Goal: Transaction & Acquisition: Purchase product/service

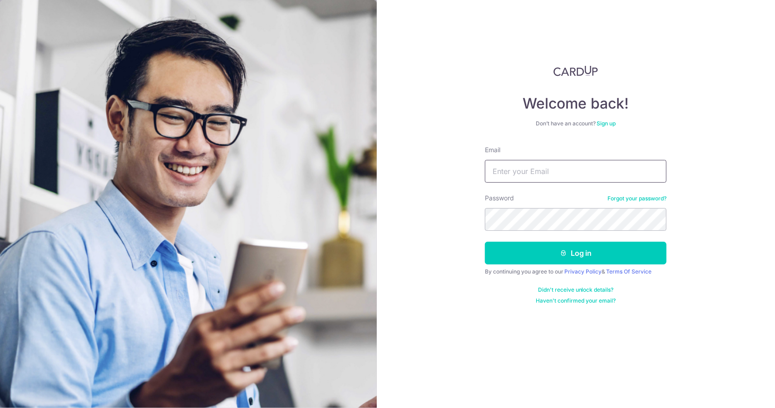
type input "[EMAIL_ADDRESS][DOMAIN_NAME]"
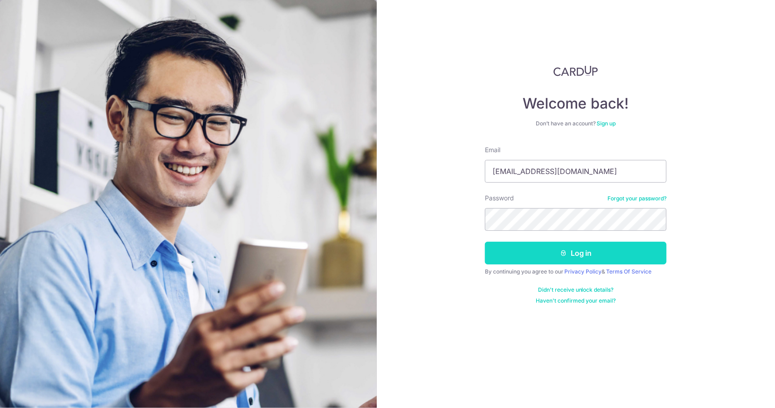
click at [570, 258] on button "Log in" at bounding box center [576, 253] width 182 height 23
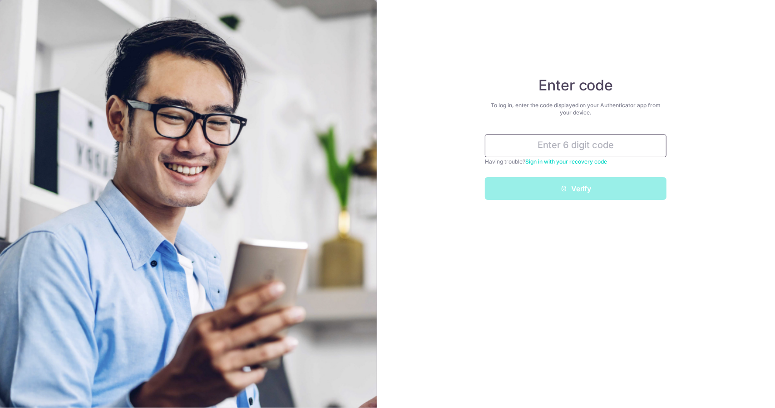
click at [540, 144] on input "text" at bounding box center [576, 145] width 182 height 23
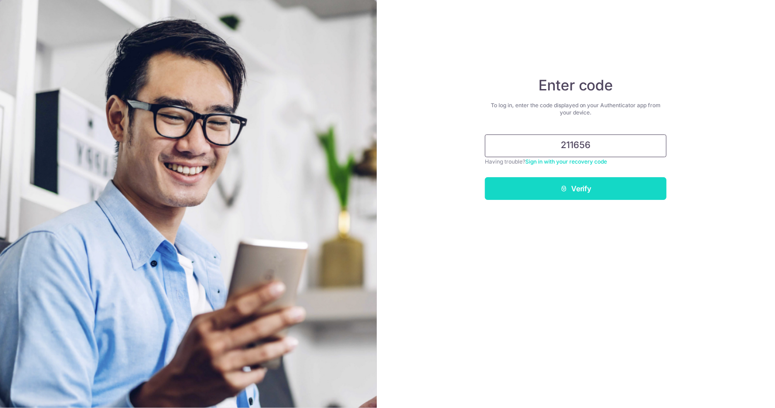
type input "211656"
click at [580, 189] on button "Verify" at bounding box center [576, 188] width 182 height 23
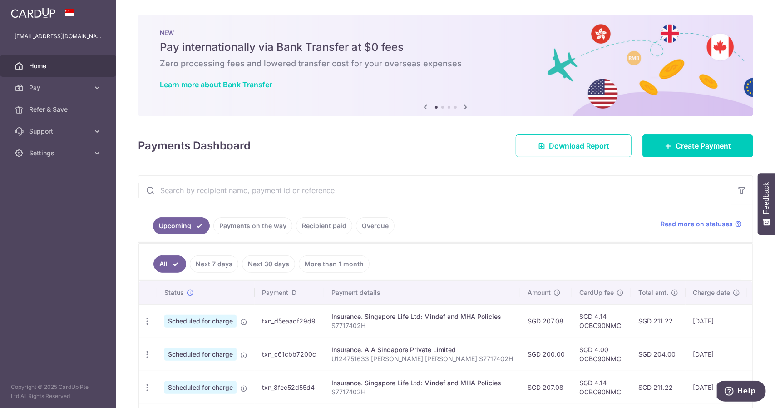
click at [461, 107] on icon at bounding box center [466, 106] width 11 height 11
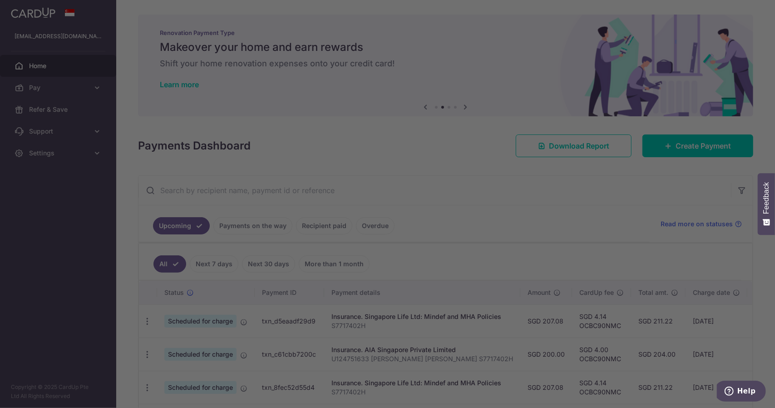
click at [461, 107] on body "daleleo@gmail.com Home Pay Payments Recipients Cards Refer & Save Support FAQ C…" at bounding box center [387, 204] width 775 height 408
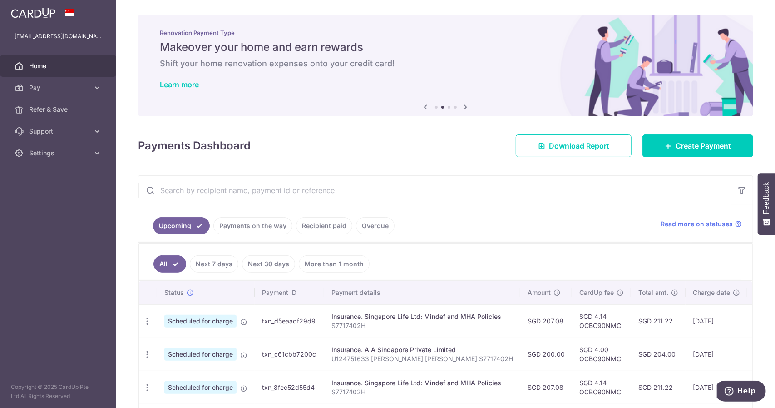
click at [465, 107] on icon at bounding box center [466, 106] width 11 height 11
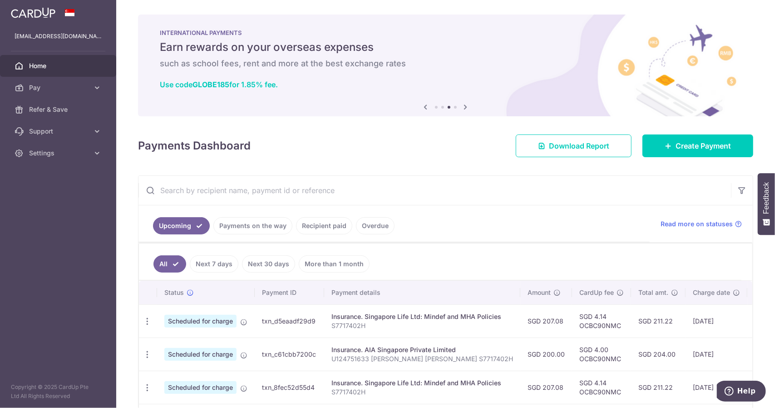
click at [466, 107] on icon at bounding box center [466, 106] width 11 height 11
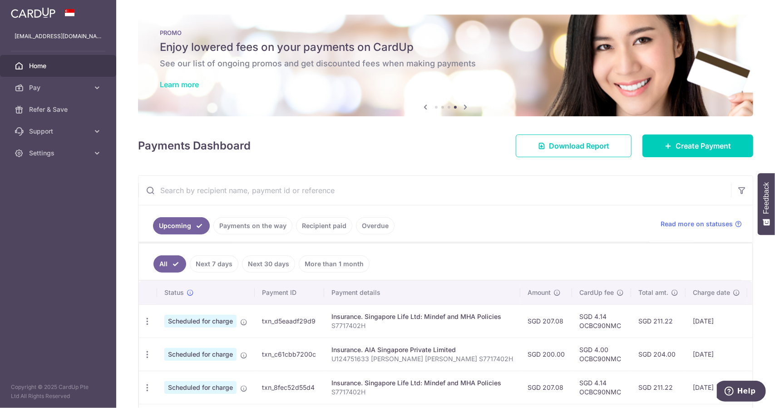
click at [189, 82] on link "Learn more" at bounding box center [179, 84] width 39 height 9
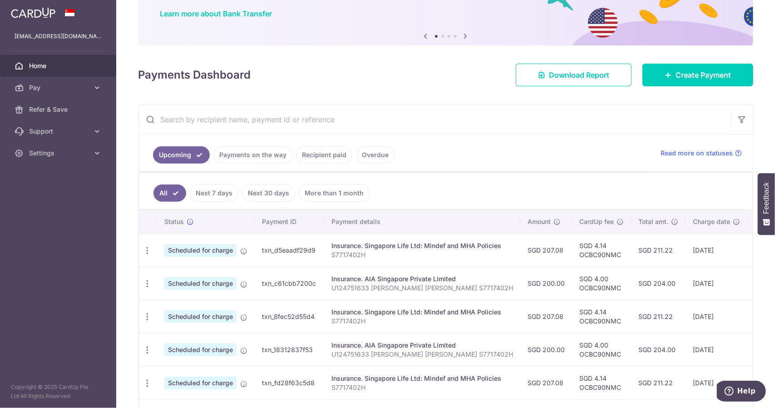
scroll to position [70, 0]
click at [34, 85] on span "Pay" at bounding box center [59, 87] width 60 height 9
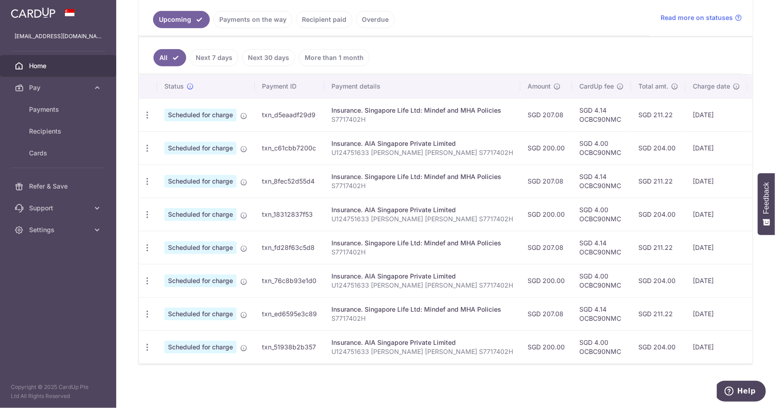
scroll to position [0, 0]
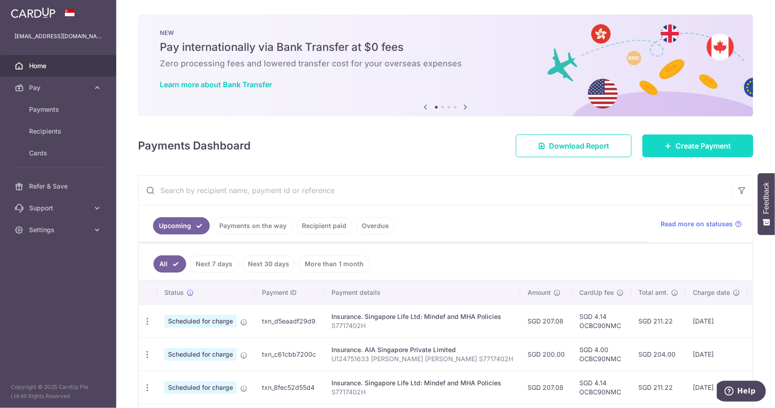
click at [687, 144] on span "Create Payment" at bounding box center [703, 145] width 55 height 11
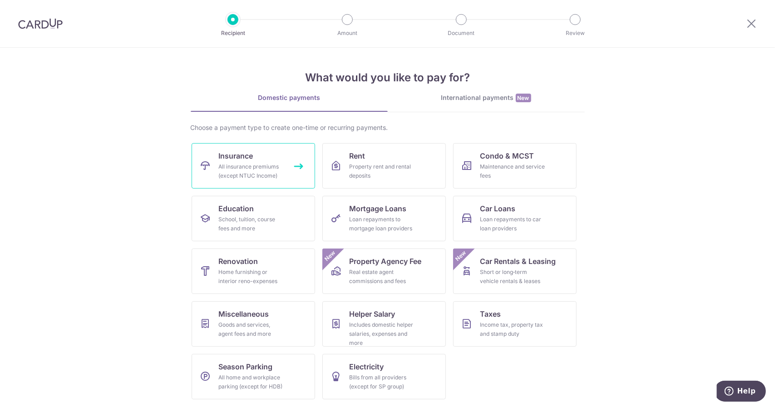
click at [230, 156] on span "Insurance" at bounding box center [236, 155] width 35 height 11
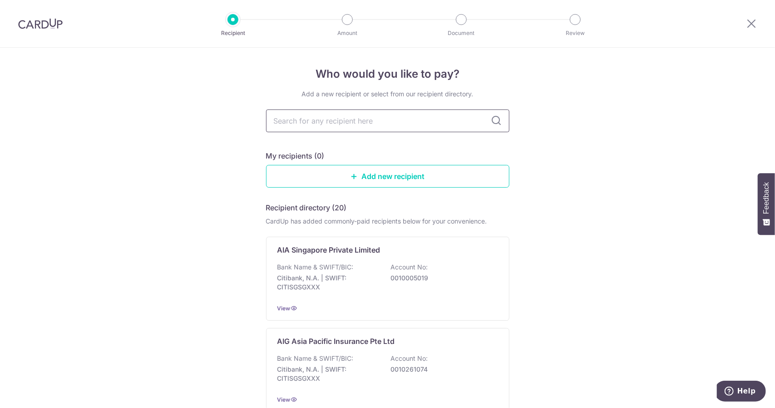
click at [315, 124] on input "text" at bounding box center [387, 120] width 243 height 23
type input "aia"
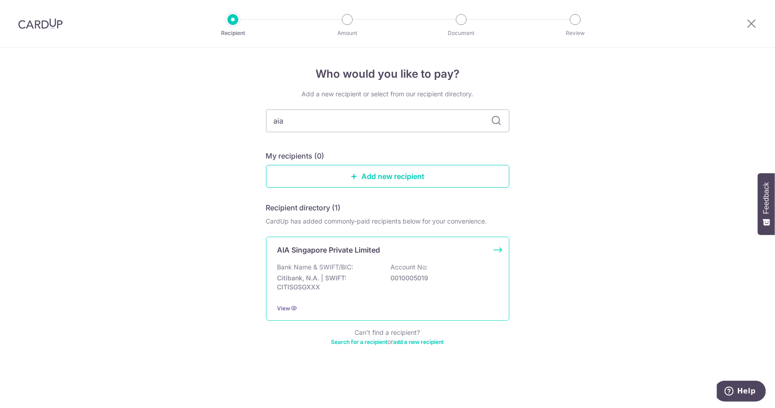
click at [293, 257] on div "AIA Singapore Private Limited Bank Name & SWIFT/BIC: Citibank, N.A. | SWIFT: CI…" at bounding box center [387, 279] width 243 height 84
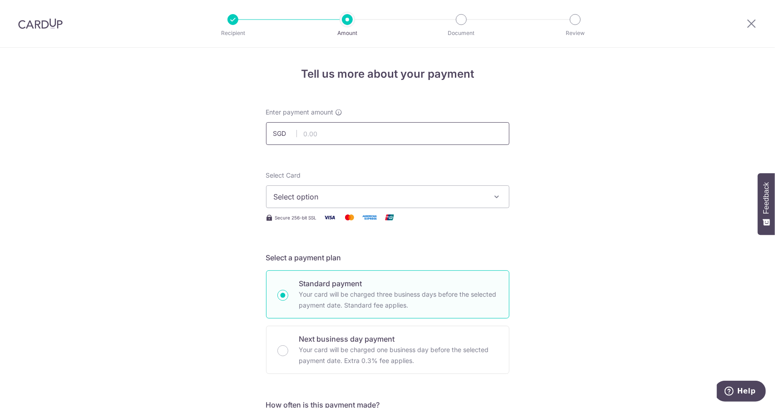
click at [339, 131] on input "text" at bounding box center [387, 133] width 243 height 23
type input "1,943.71"
click at [376, 200] on span "Select option" at bounding box center [380, 196] width 212 height 11
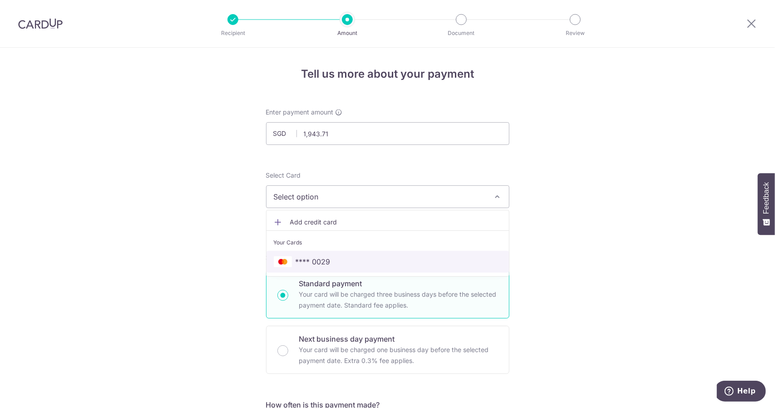
click at [326, 258] on span "**** 0029" at bounding box center [313, 261] width 35 height 11
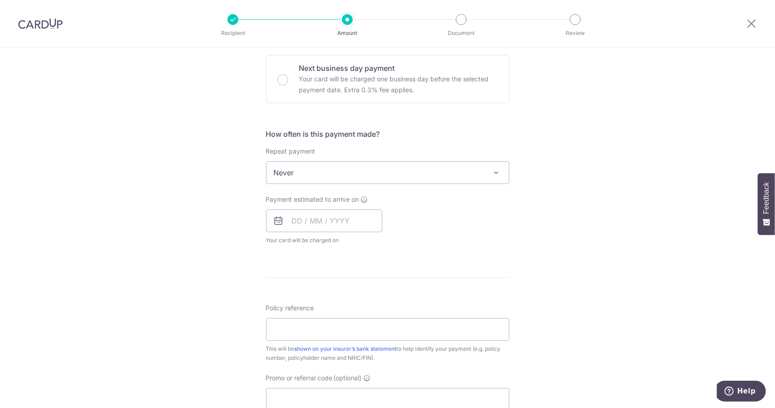
scroll to position [273, 0]
click at [304, 218] on input "text" at bounding box center [324, 219] width 116 height 23
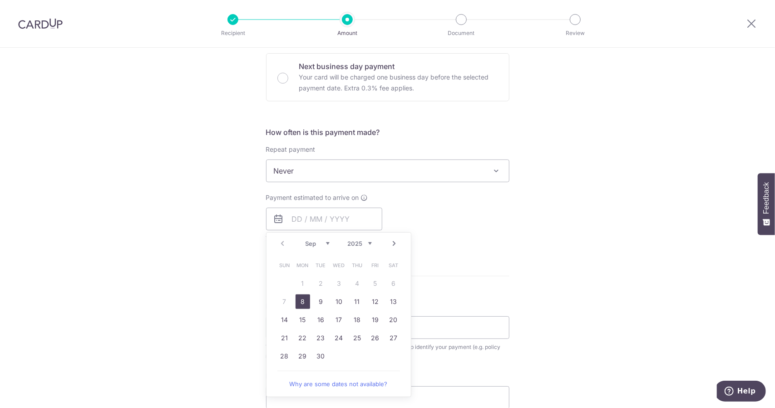
click at [493, 253] on form "Enter payment amount SGD 1,943.71 1943.71 Select Card **** 0029 Add credit card…" at bounding box center [387, 194] width 243 height 719
click at [311, 222] on input "text" at bounding box center [324, 219] width 116 height 23
click at [298, 299] on link "8" at bounding box center [303, 301] width 15 height 15
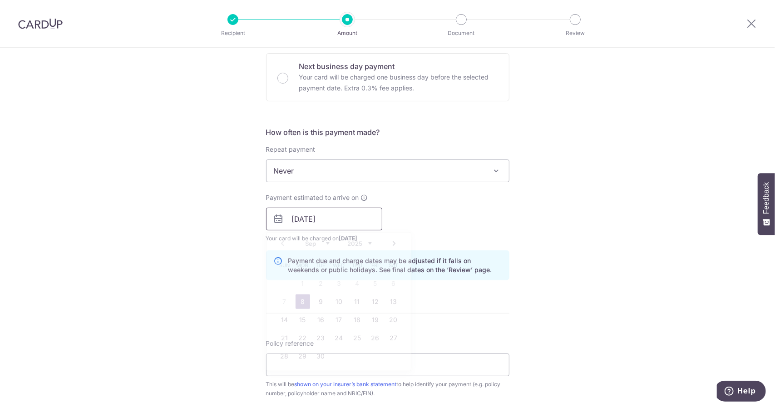
click at [351, 216] on input "08/09/2025" at bounding box center [324, 219] width 116 height 23
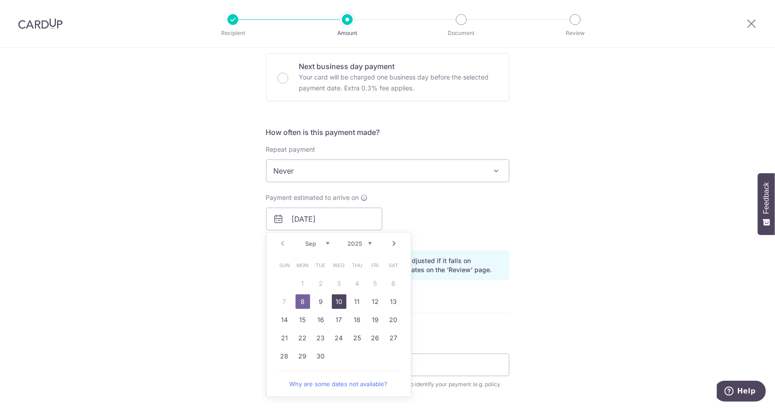
click at [335, 299] on link "10" at bounding box center [339, 301] width 15 height 15
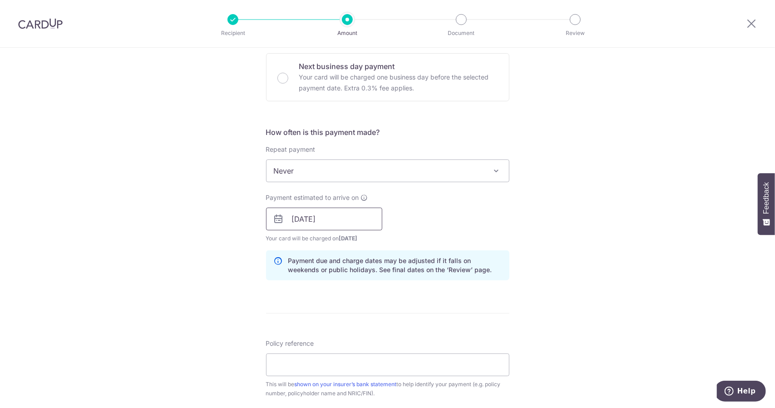
click at [346, 215] on input "10/09/2025" at bounding box center [324, 219] width 116 height 23
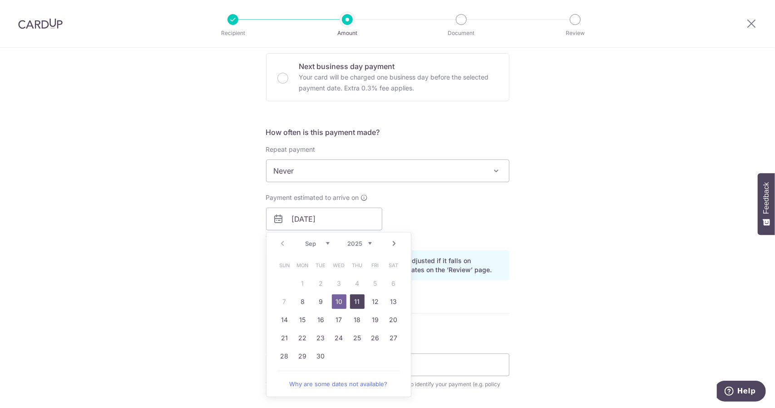
click at [352, 296] on link "11" at bounding box center [357, 301] width 15 height 15
type input "11/09/2025"
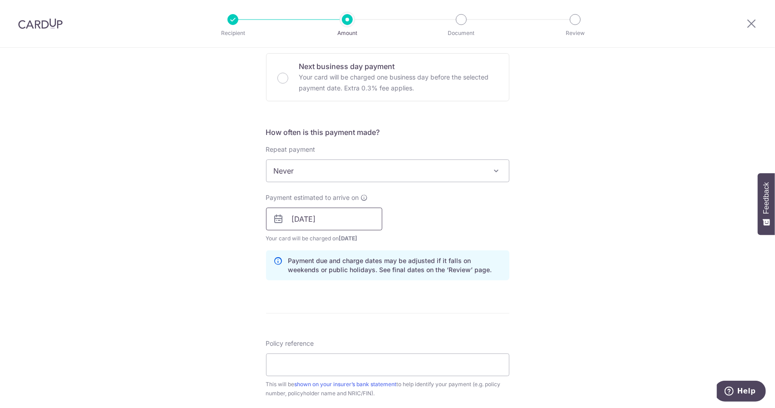
click at [345, 218] on input "11/09/2025" at bounding box center [324, 219] width 116 height 23
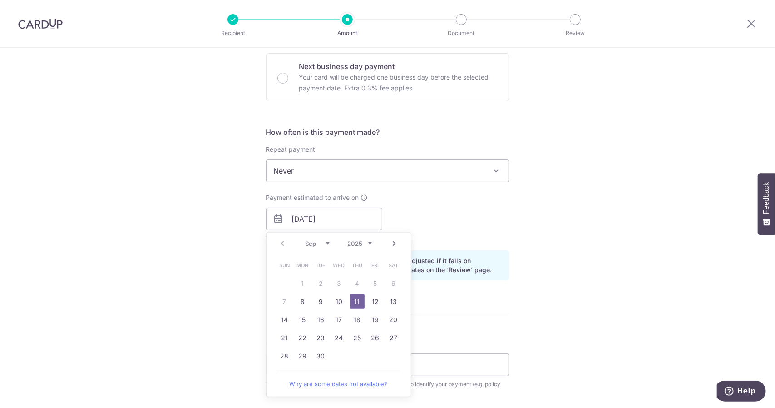
click at [400, 218] on div "Payment estimated to arrive on 11/09/2025 Prev Next Sep Oct Nov Dec 2025 2026 2…" at bounding box center [388, 218] width 254 height 50
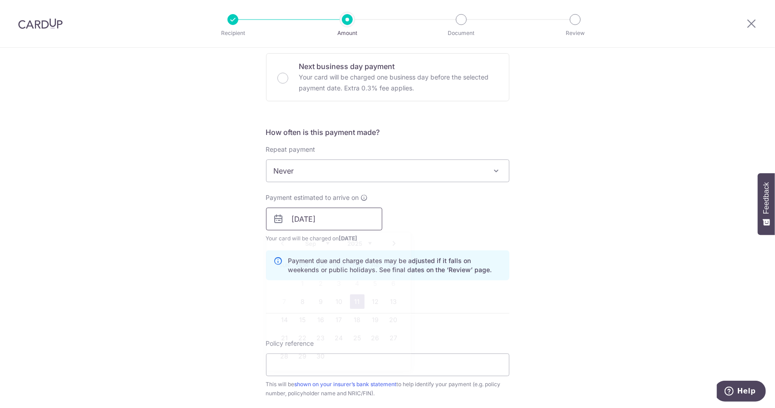
click at [346, 216] on input "11/09/2025" at bounding box center [324, 219] width 116 height 23
click at [400, 213] on div "Payment estimated to arrive on 11/09/2025 Prev Next Sep Oct Nov Dec 2025 2026 2…" at bounding box center [388, 218] width 254 height 50
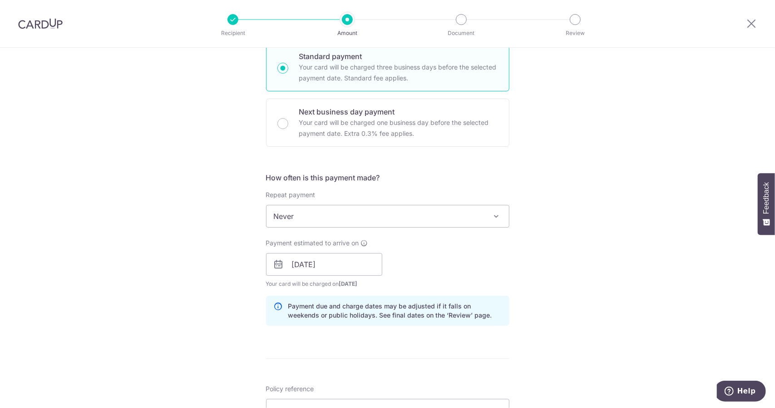
scroll to position [318, 0]
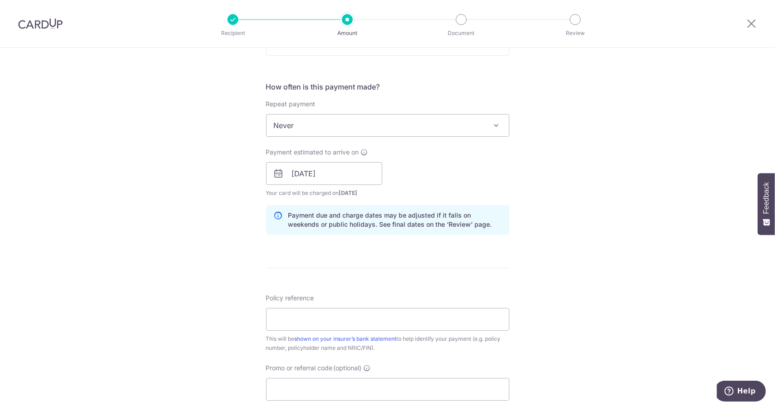
click at [541, 204] on div "Tell us more about your payment Enter payment amount SGD 1,943.71 1943.71 Selec…" at bounding box center [387, 159] width 775 height 859
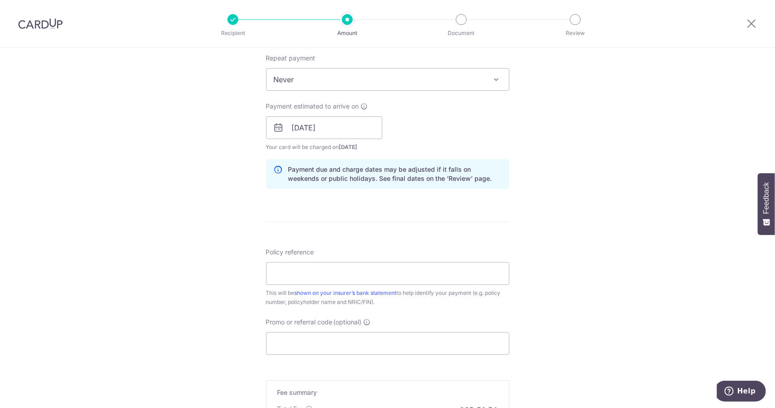
scroll to position [409, 0]
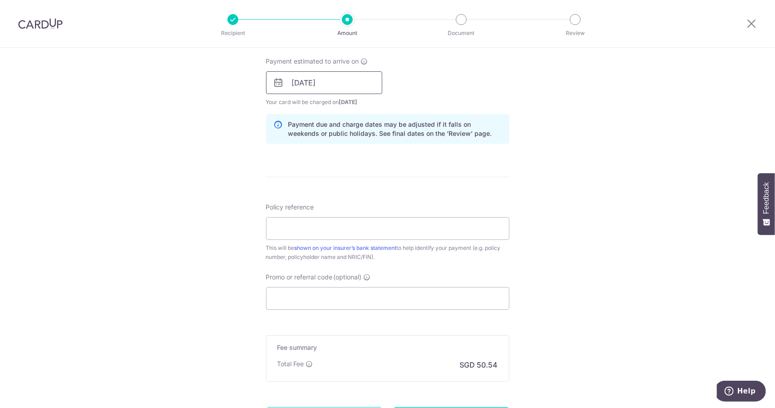
click at [353, 75] on input "11/09/2025" at bounding box center [324, 82] width 116 height 23
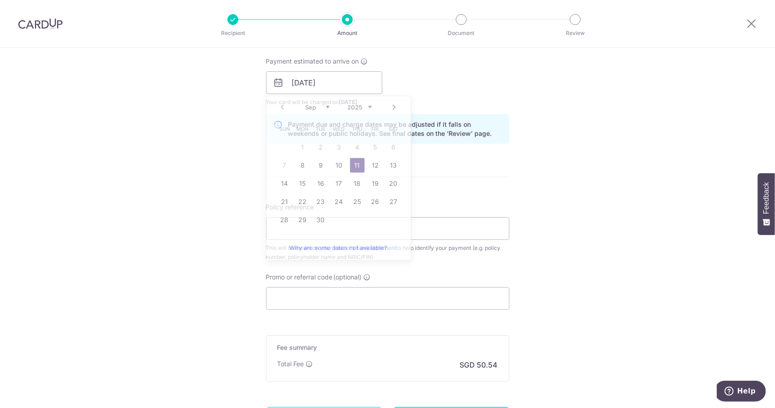
click at [563, 194] on div "Tell us more about your payment Enter payment amount SGD 1,943.71 1943.71 Selec…" at bounding box center [387, 68] width 775 height 859
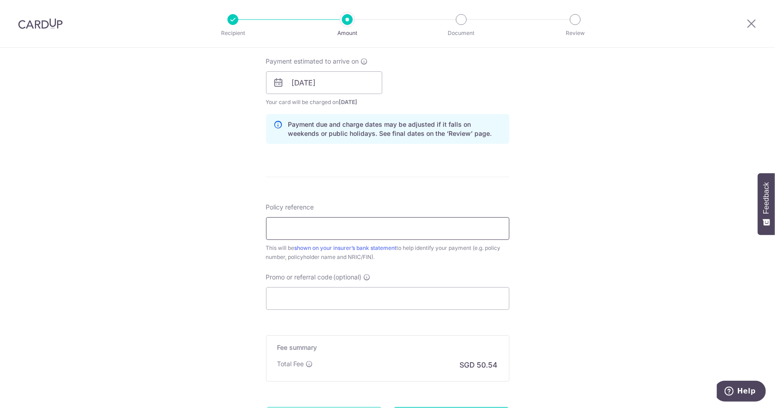
click at [405, 230] on input "Policy reference" at bounding box center [387, 228] width 243 height 23
paste input "H220967923 Leo Chee Meng S7717402H"
type input "H220967923 Leo Chee Meng S7717402H"
click at [546, 233] on div "Tell us more about your payment Enter payment amount SGD 1,943.71 1943.71 Selec…" at bounding box center [387, 68] width 775 height 859
paste input "OCBC90NMC"
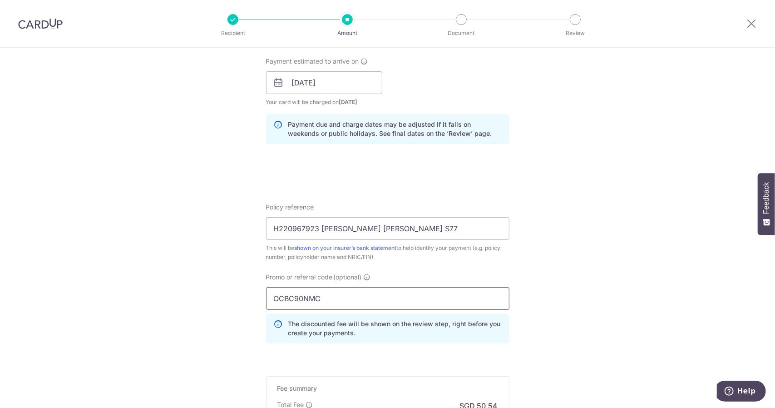
type input "OCBC90NMC"
click at [210, 247] on div "Tell us more about your payment Enter payment amount SGD 1,943.71 1943.71 Selec…" at bounding box center [387, 89] width 775 height 900
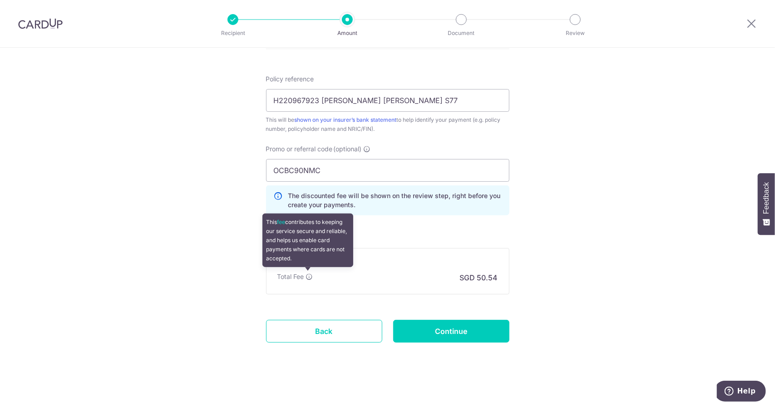
click at [308, 273] on icon at bounding box center [309, 276] width 7 height 7
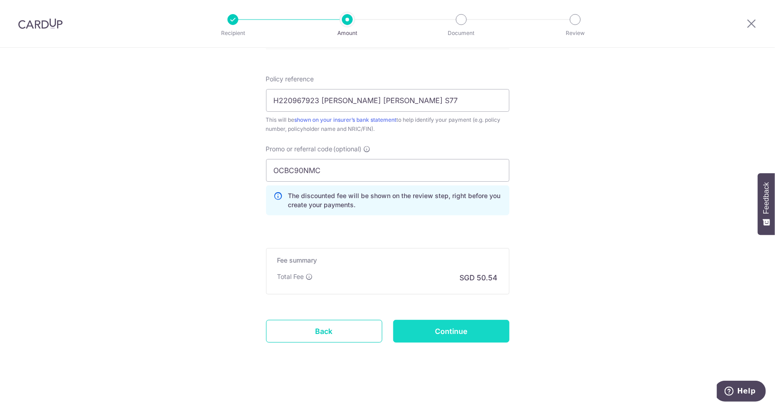
click at [457, 329] on input "Continue" at bounding box center [451, 331] width 116 height 23
type input "Create Schedule"
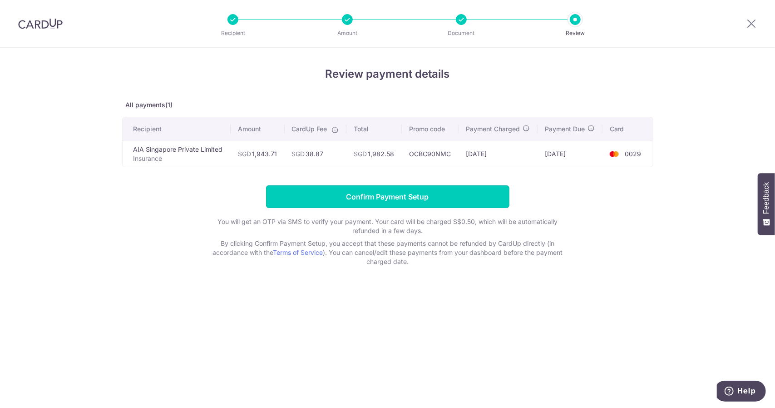
click at [385, 195] on input "Confirm Payment Setup" at bounding box center [387, 196] width 243 height 23
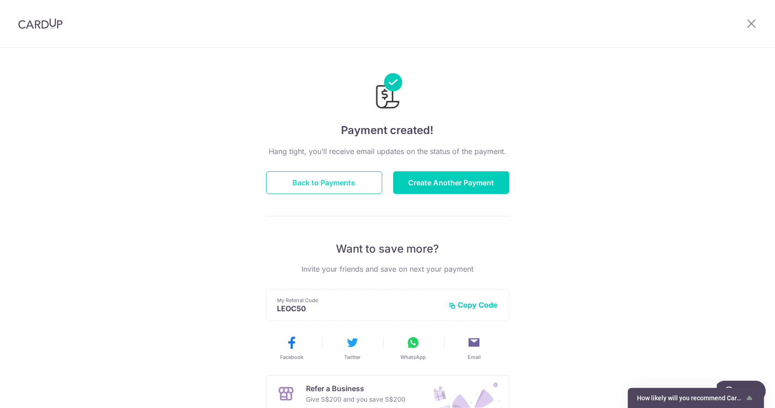
click at [316, 183] on button "Back to Payments" at bounding box center [324, 182] width 116 height 23
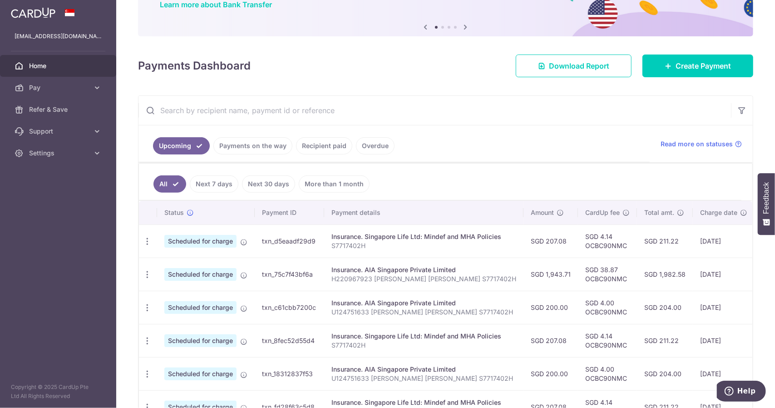
scroll to position [13, 0]
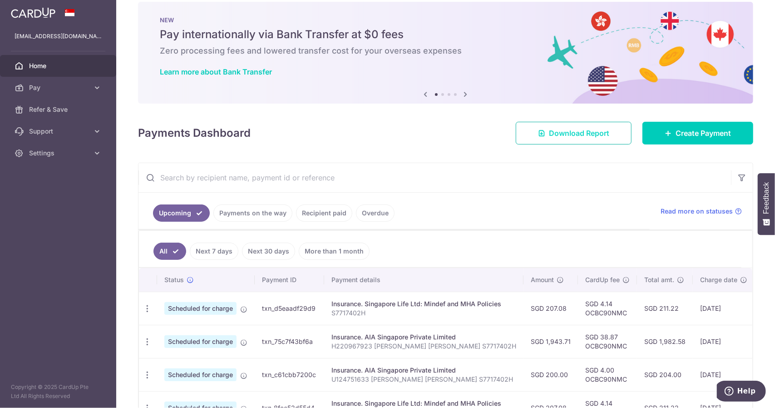
click at [560, 133] on span "Download Report" at bounding box center [579, 133] width 60 height 11
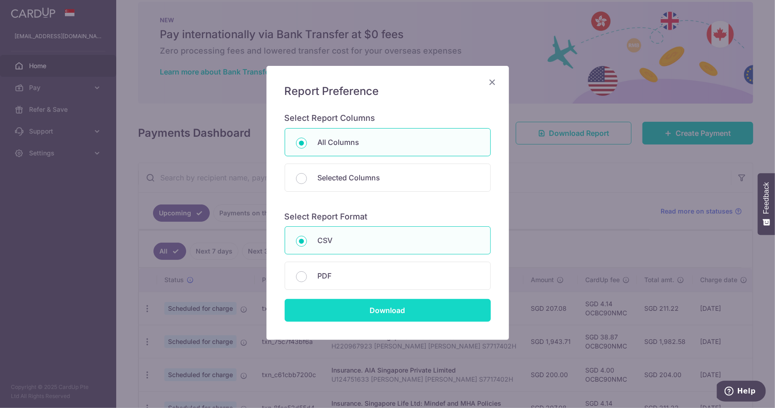
click at [377, 311] on input "Download" at bounding box center [388, 310] width 206 height 23
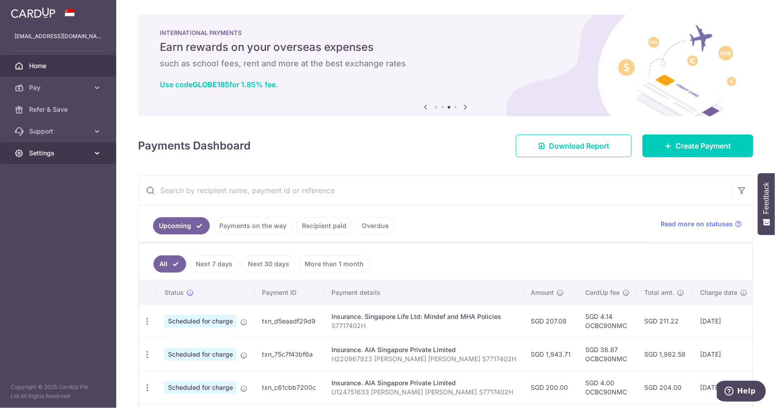
click at [58, 148] on link "Settings" at bounding box center [58, 153] width 116 height 22
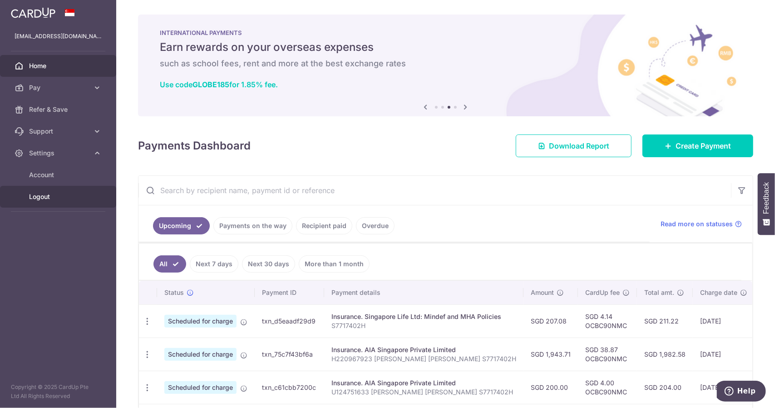
click at [58, 198] on span "Logout" at bounding box center [59, 196] width 60 height 9
